Goal: Task Accomplishment & Management: Manage account settings

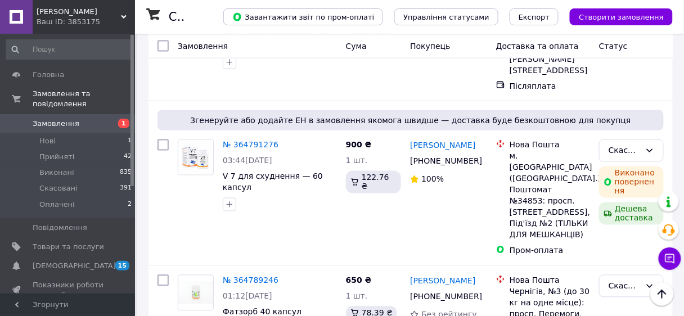
scroll to position [225, 0]
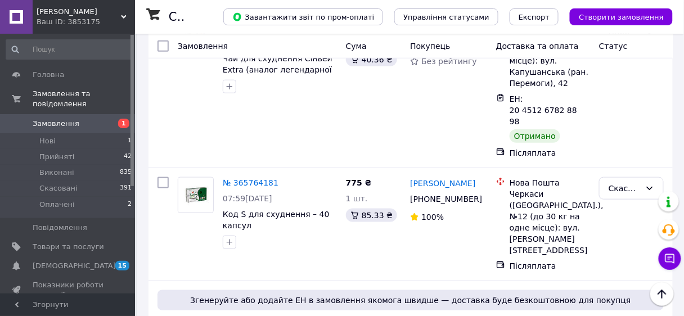
click at [47, 119] on span "Замовлення" at bounding box center [56, 124] width 47 height 10
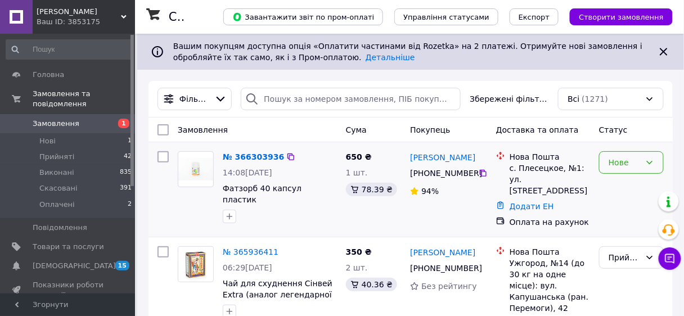
click at [653, 161] on icon at bounding box center [649, 162] width 9 height 9
click at [640, 190] on li "Прийнято" at bounding box center [632, 187] width 64 height 20
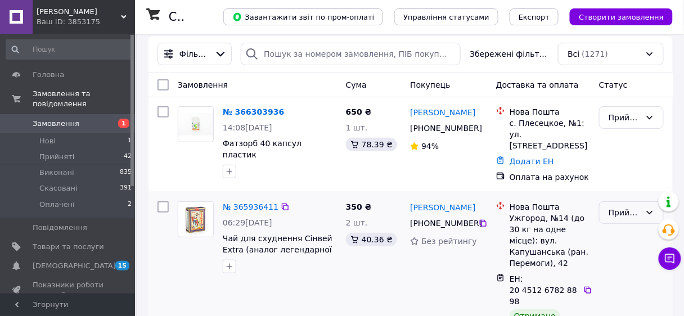
click at [653, 208] on icon at bounding box center [649, 212] width 9 height 9
click at [385, 197] on div "350 ₴ 2 шт. 40.36 ₴" at bounding box center [373, 270] width 65 height 146
click at [253, 202] on link "№ 365936411" at bounding box center [251, 206] width 56 height 9
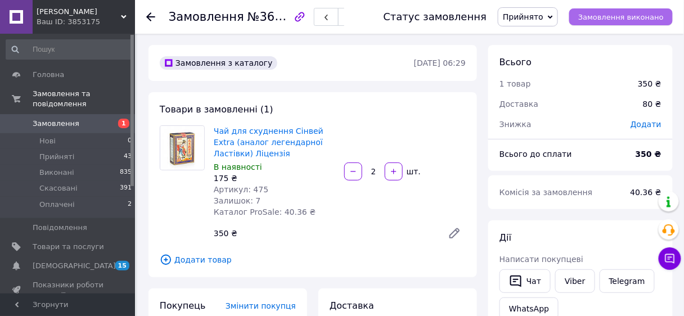
click at [628, 18] on span "Замовлення виконано" at bounding box center [620, 17] width 85 height 8
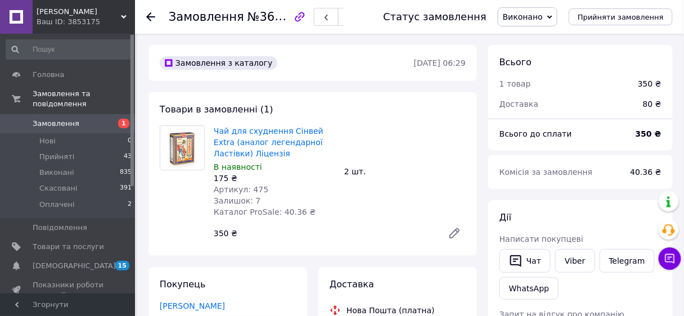
click at [49, 119] on span "Замовлення" at bounding box center [56, 124] width 47 height 10
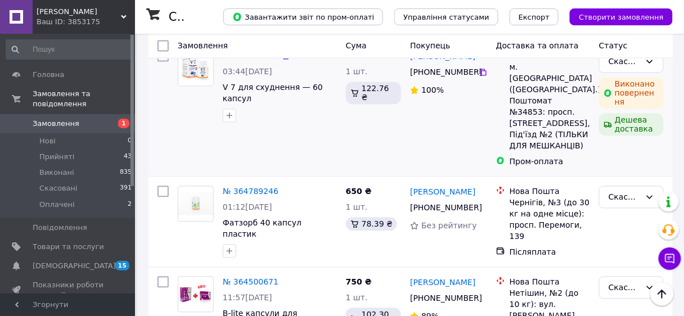
scroll to position [540, 0]
